Goal: Task Accomplishment & Management: Complete application form

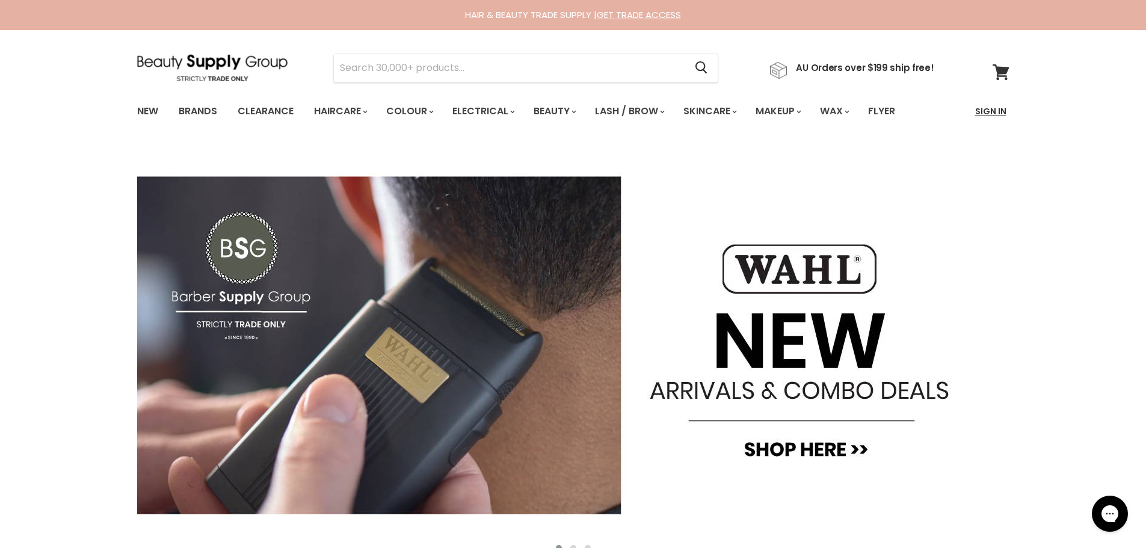
click at [996, 109] on link "Sign In" at bounding box center [991, 111] width 46 height 25
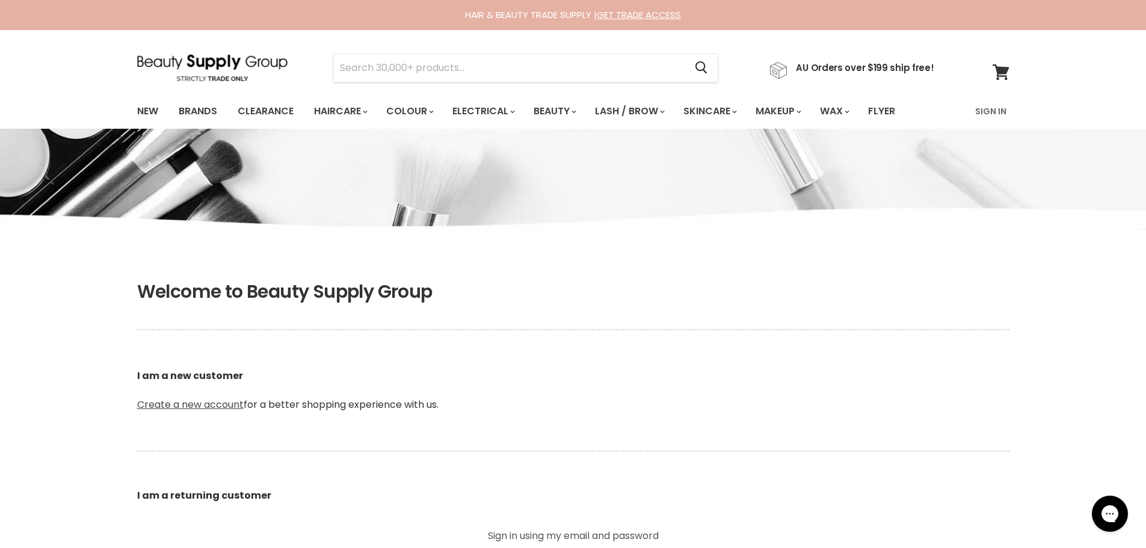
click at [181, 410] on link "Create a new account" at bounding box center [190, 404] width 106 height 14
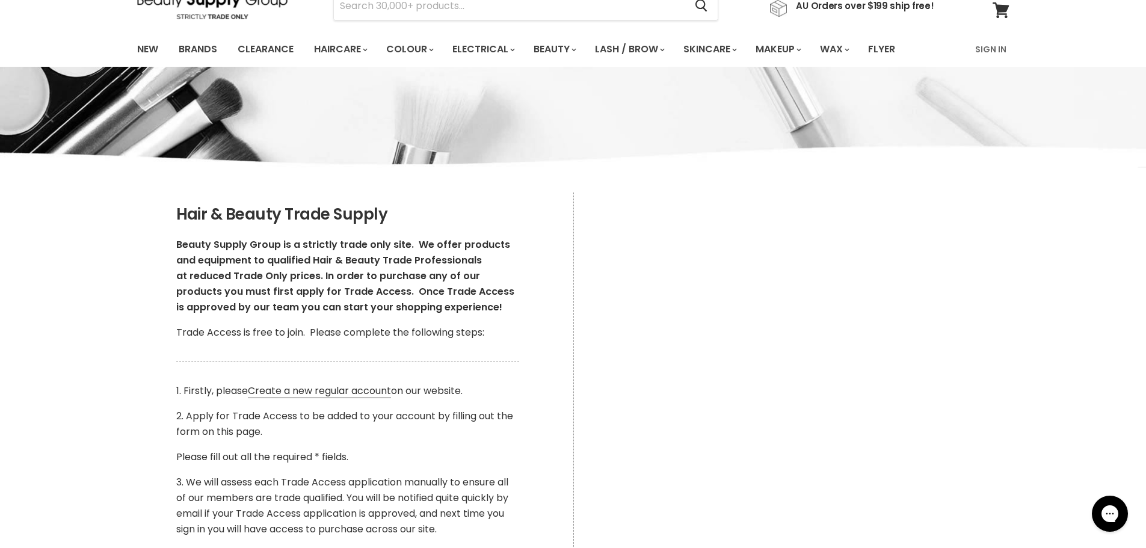
scroll to position [60, 0]
